Goal: Task Accomplishment & Management: Manage account settings

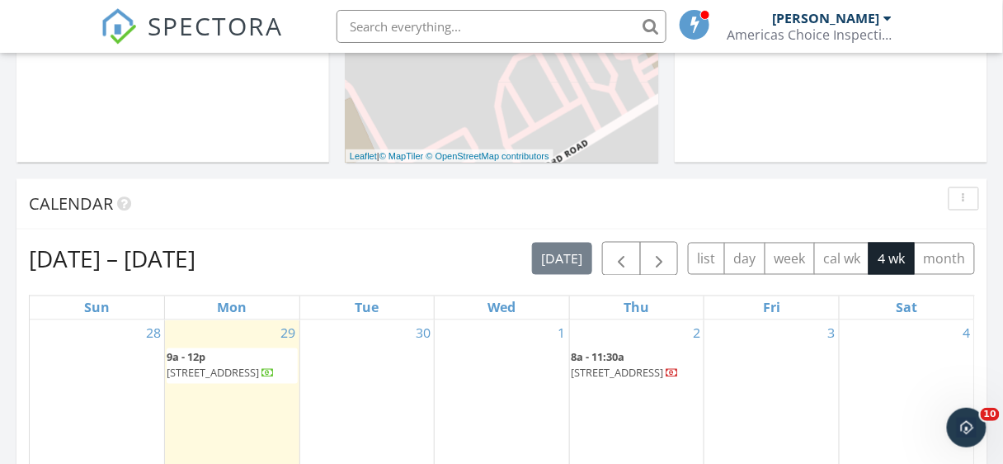
scroll to position [566, 0]
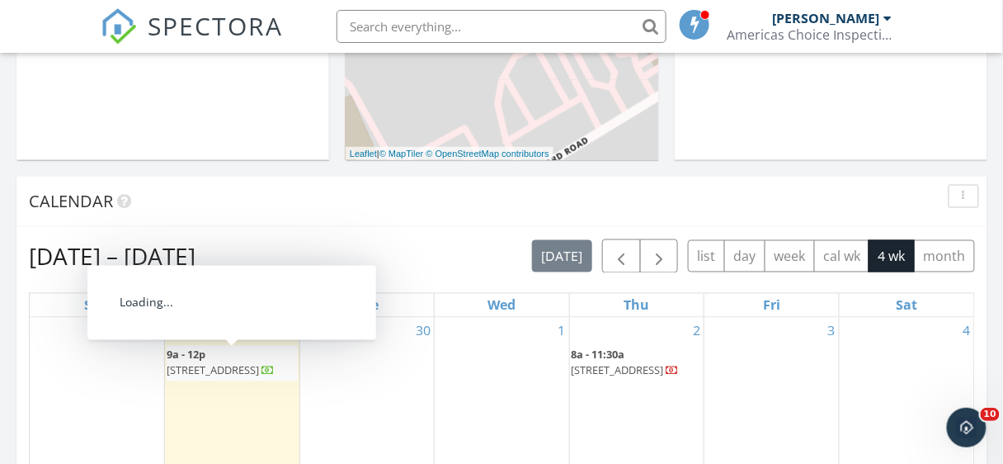
click at [279, 379] on span "9a - 12p 1813 Autumn Mist Dr lot #20, Winston-Salem 27103" at bounding box center [232, 363] width 131 height 32
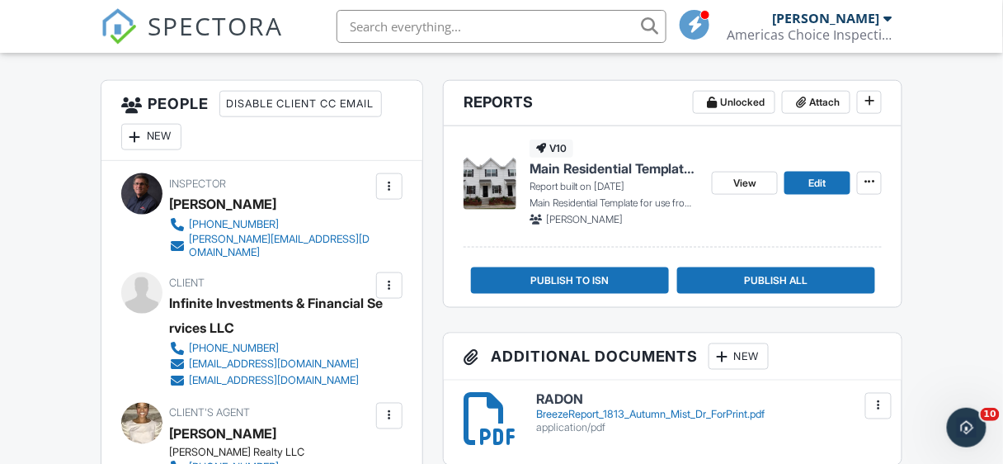
drag, startPoint x: 1010, startPoint y: 80, endPoint x: 1013, endPoint y: 172, distance: 91.6
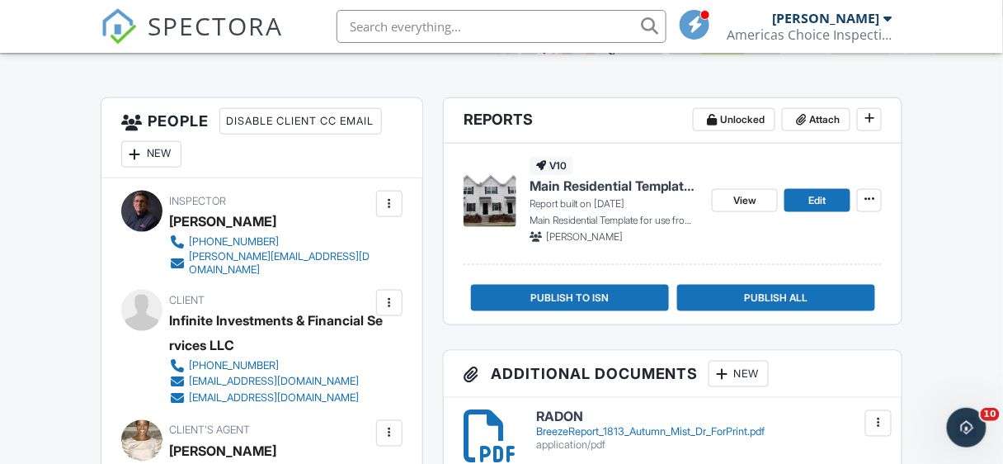
scroll to position [421, 0]
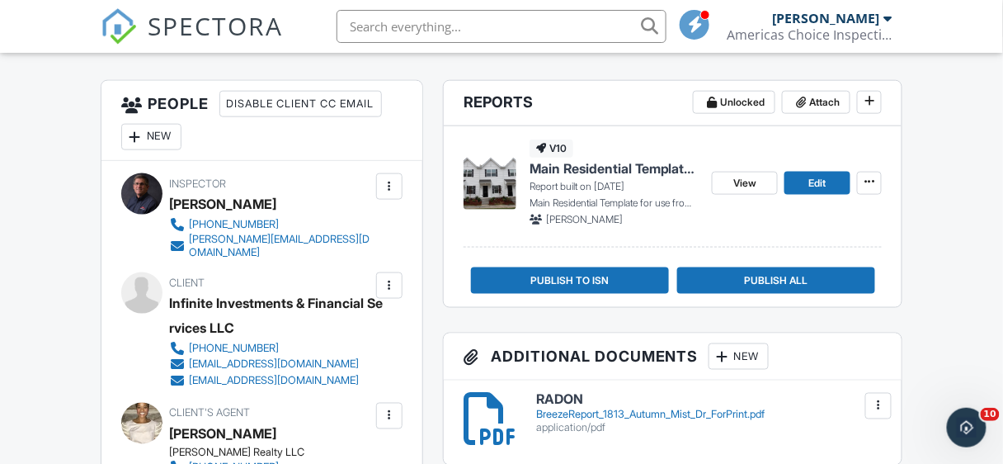
click at [580, 167] on span "Main Residential Template for use from Americas Choice Inspections" at bounding box center [614, 168] width 169 height 18
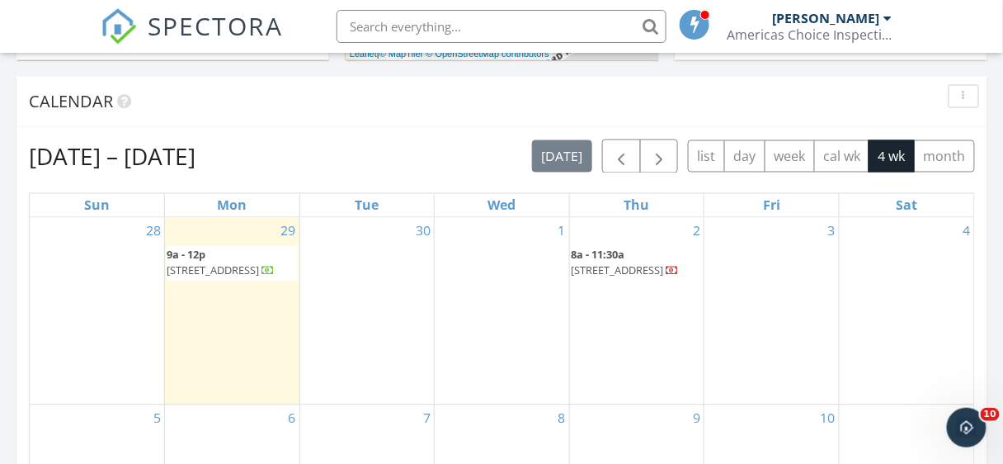
scroll to position [668, 0]
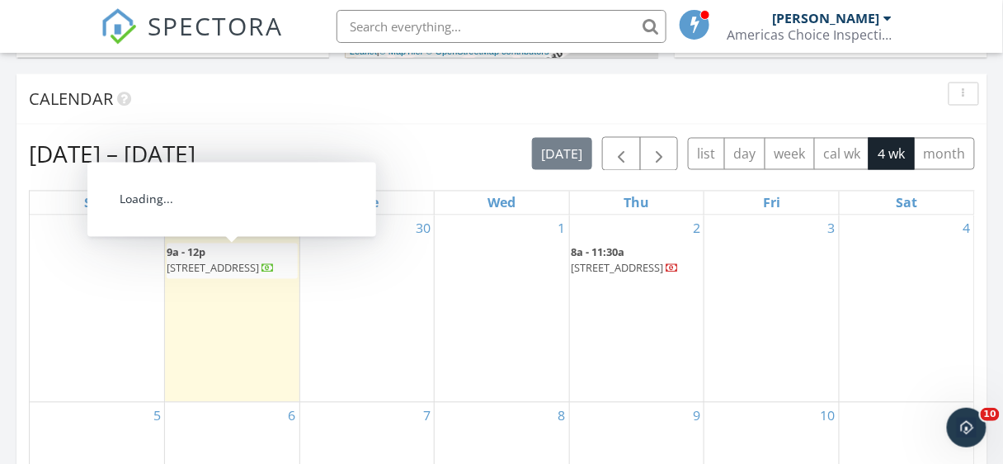
click at [212, 277] on span "9a - 12p 1813 Autumn Mist Dr lot #20, Winston-Salem 27103" at bounding box center [232, 261] width 131 height 32
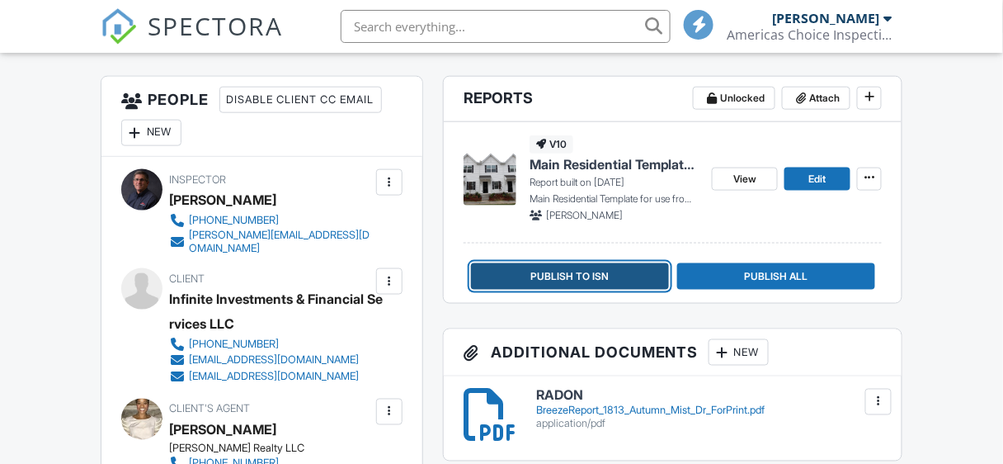
click at [589, 280] on span "Publish to ISN" at bounding box center [569, 276] width 78 height 16
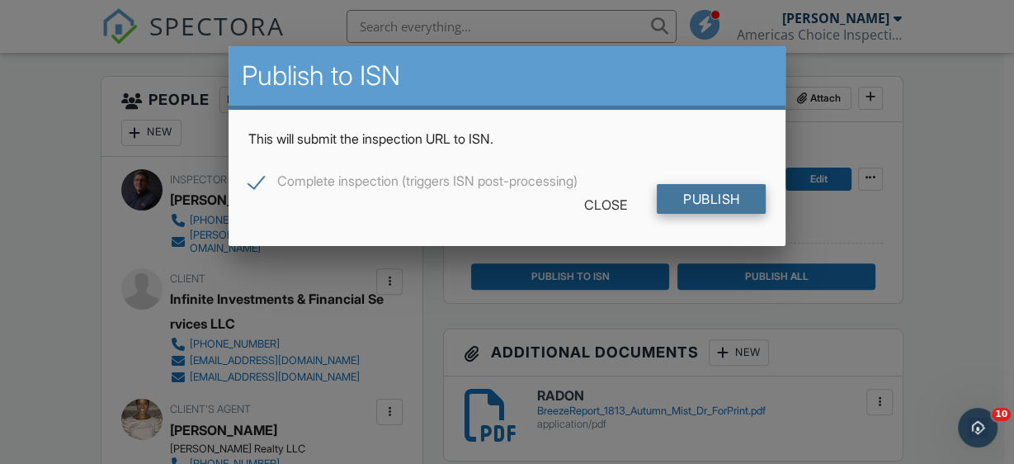
click at [697, 200] on input "Publish" at bounding box center [712, 199] width 110 height 30
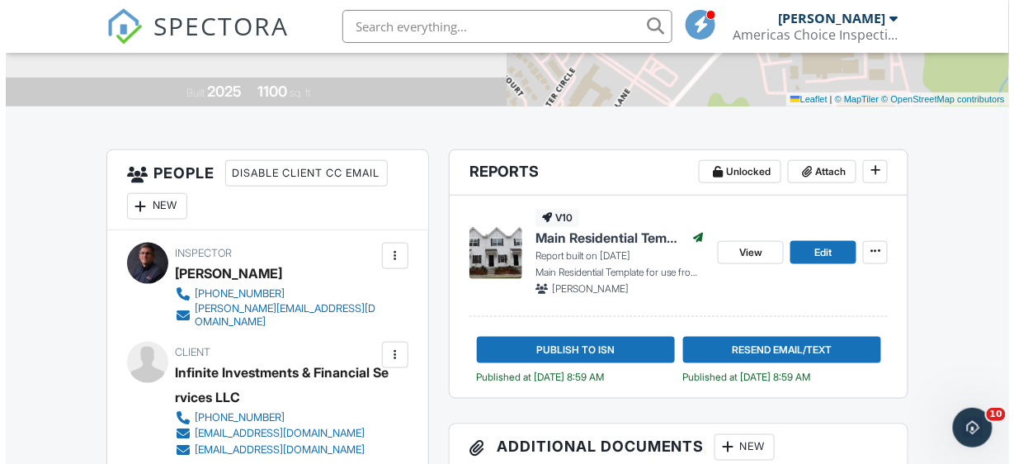
scroll to position [435, 0]
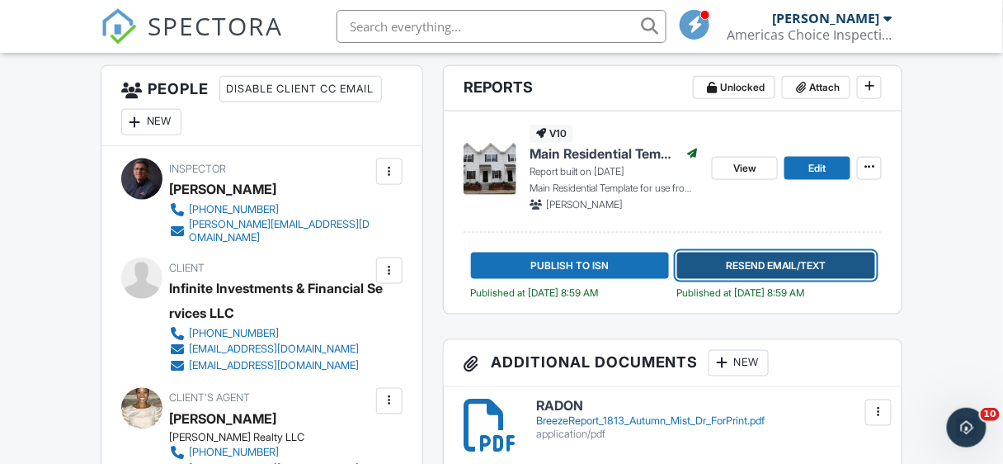
click at [754, 261] on span "Resend Email/Text" at bounding box center [776, 265] width 100 height 16
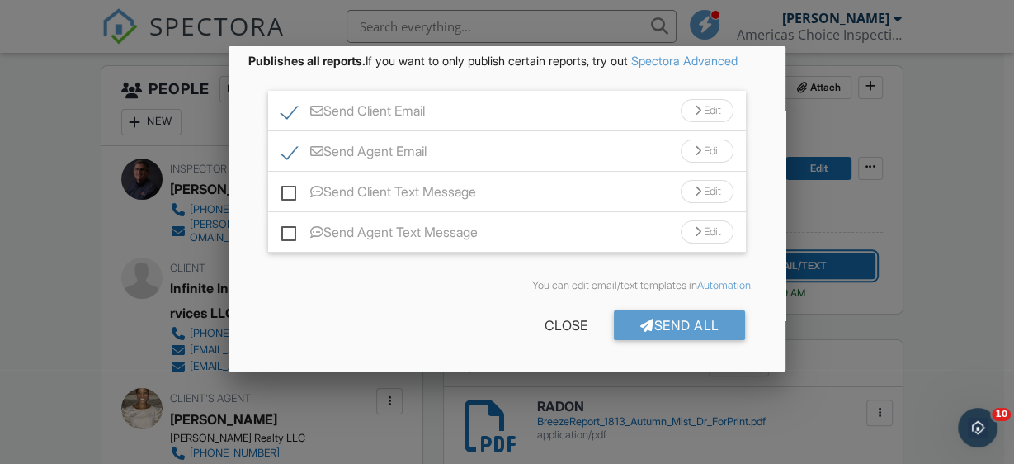
scroll to position [159, 0]
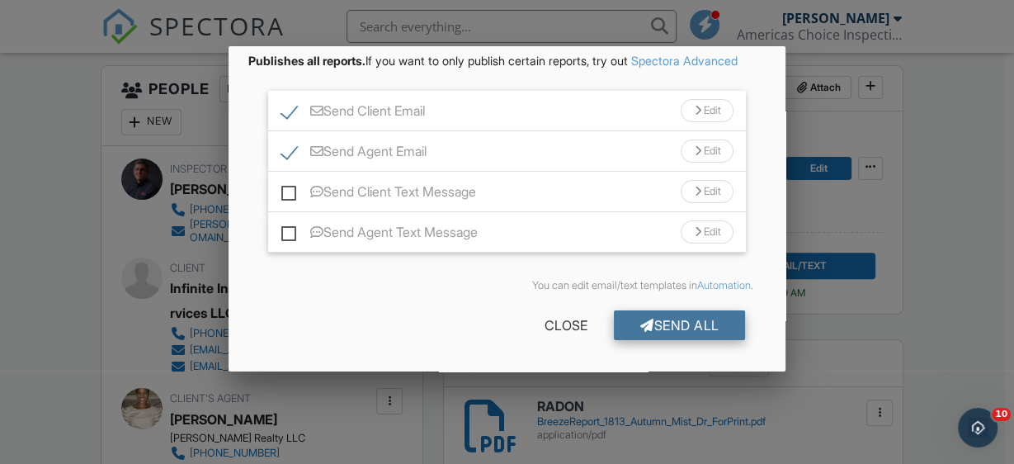
click at [709, 318] on div "Send All" at bounding box center [680, 325] width 132 height 30
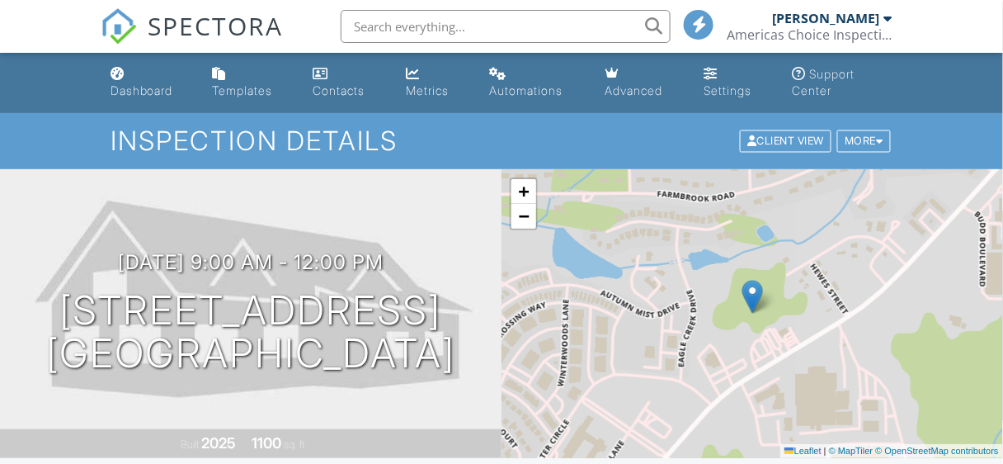
drag, startPoint x: 1008, startPoint y: 151, endPoint x: 1010, endPoint y: 68, distance: 82.5
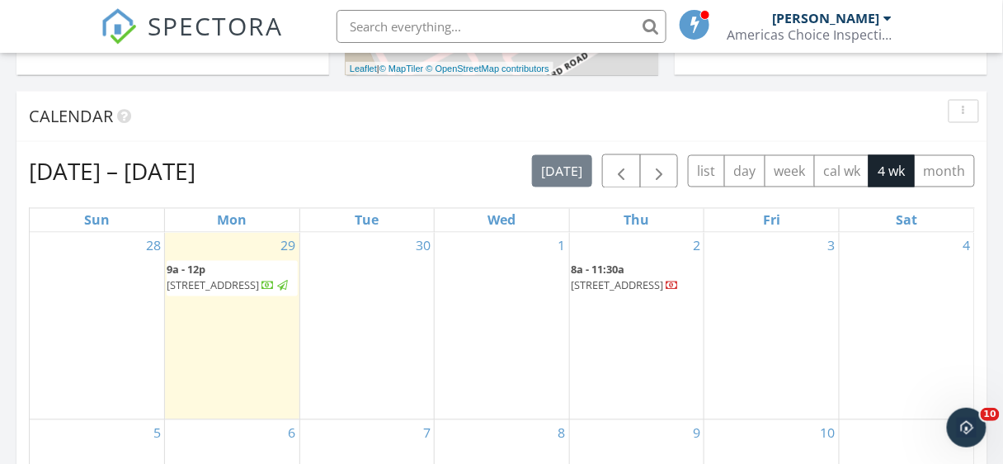
scroll to position [7, 8]
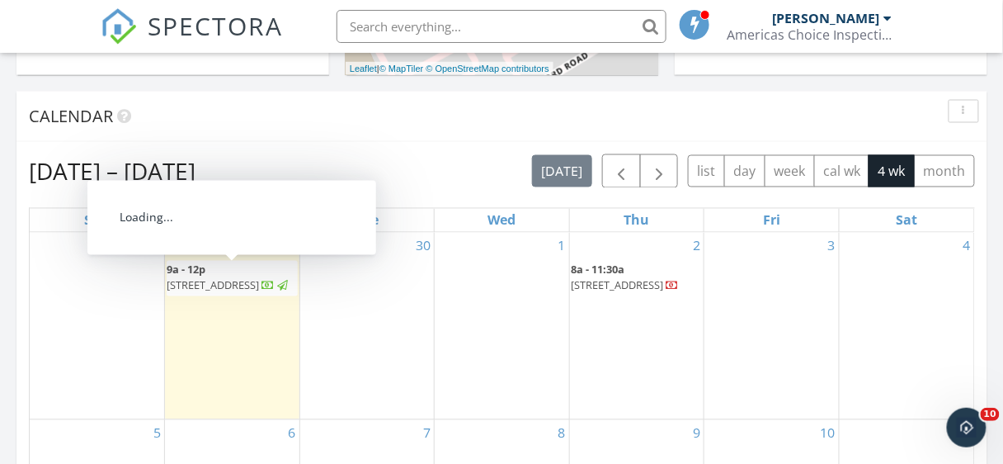
click at [259, 282] on span "[STREET_ADDRESS]" at bounding box center [213, 285] width 92 height 15
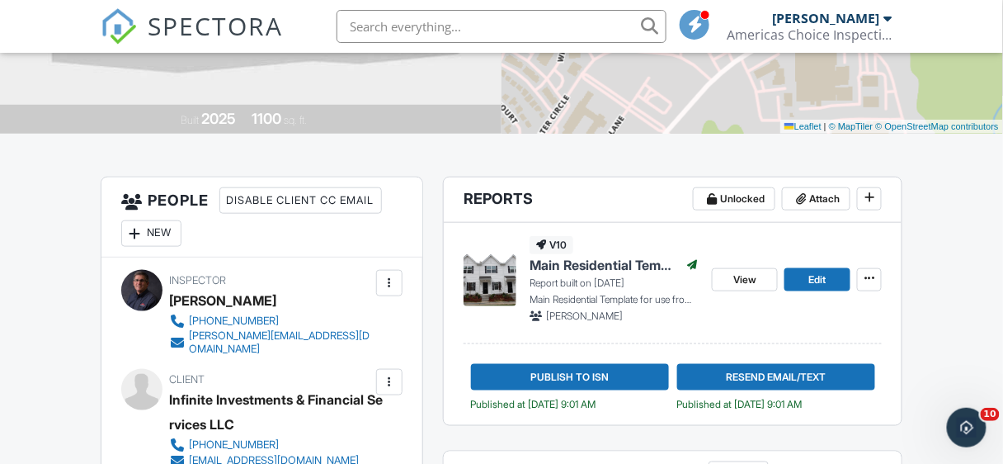
scroll to position [332, 0]
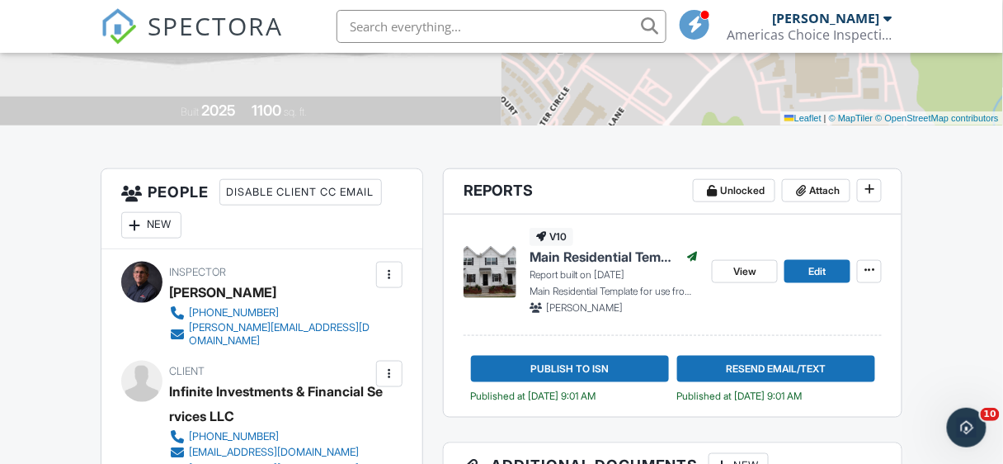
drag, startPoint x: 1008, startPoint y: 84, endPoint x: 1009, endPoint y: 144, distance: 60.2
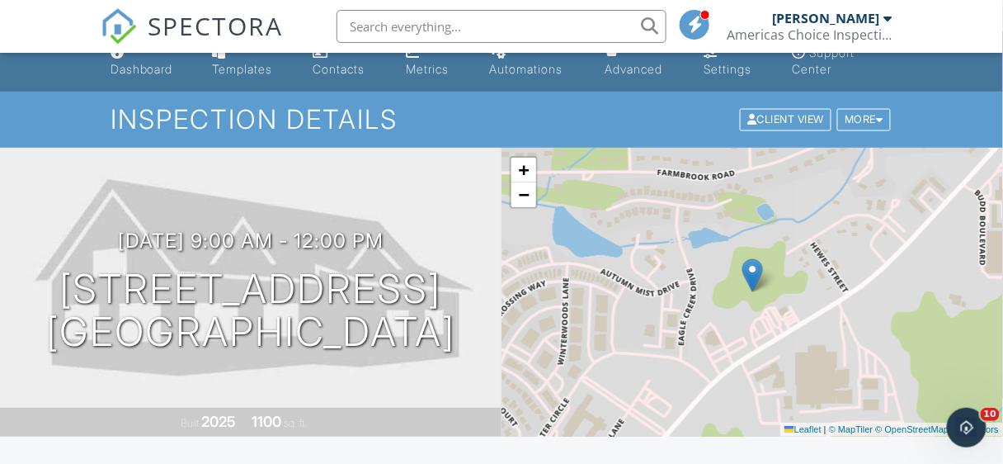
scroll to position [0, 0]
